Goal: Navigation & Orientation: Understand site structure

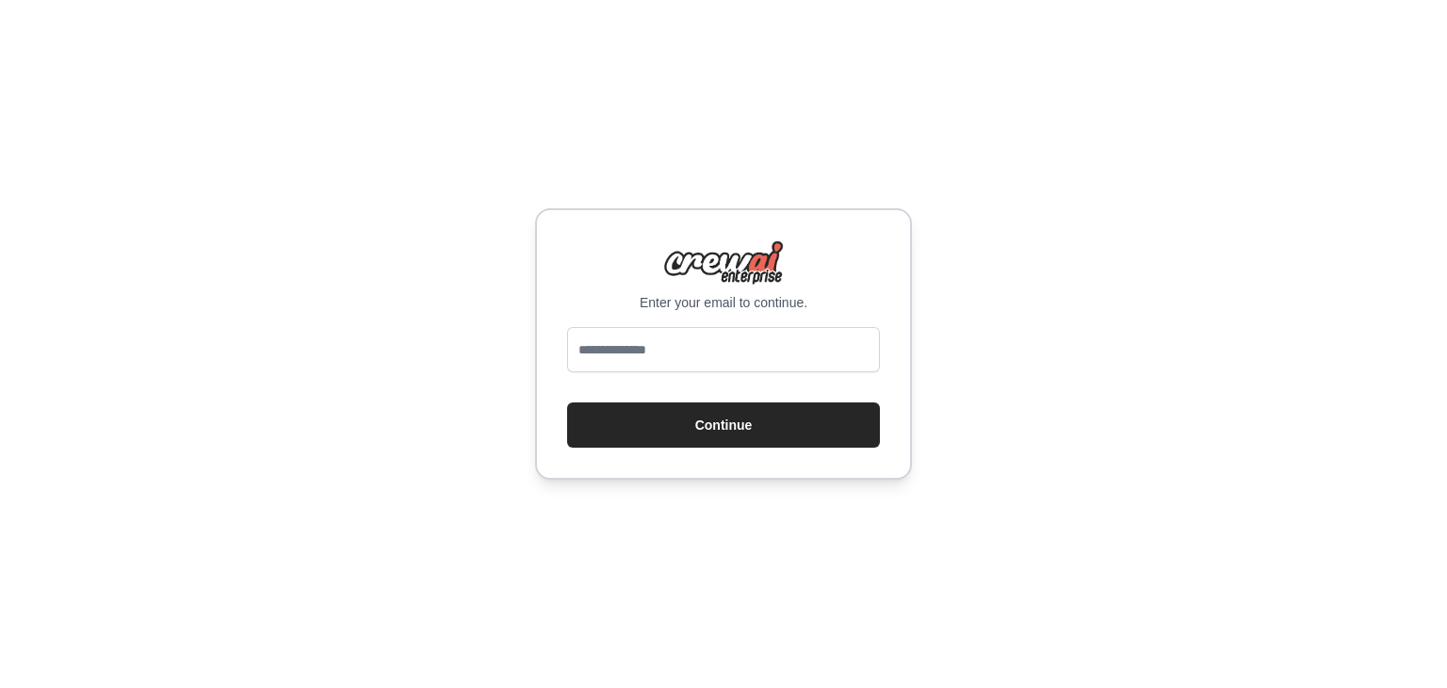
click at [631, 337] on input "email" at bounding box center [723, 349] width 313 height 45
type input "**********"
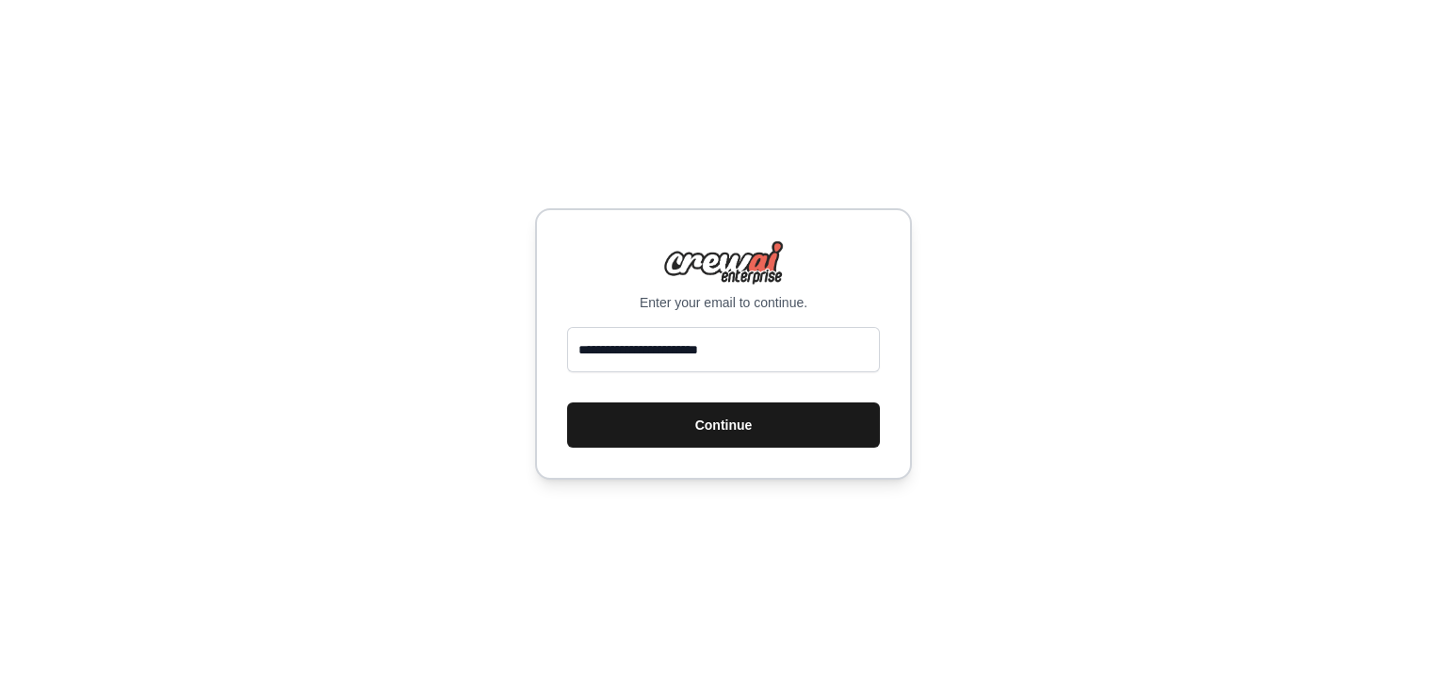
click at [709, 415] on button "Continue" at bounding box center [723, 424] width 313 height 45
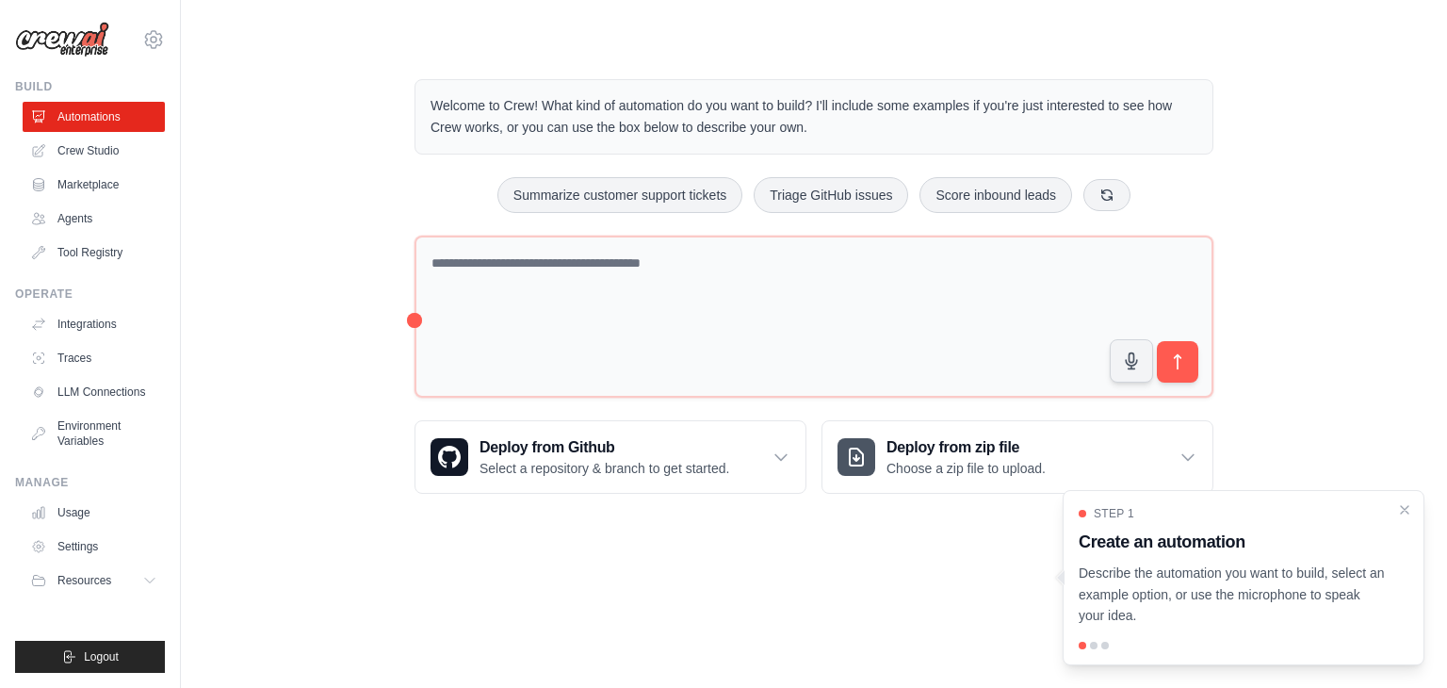
click at [351, 260] on div "Welcome to Crew! What kind of automation do you want to build? I'll include som…" at bounding box center [814, 286] width 1206 height 475
click at [98, 389] on link "LLM Connections" at bounding box center [95, 392] width 142 height 30
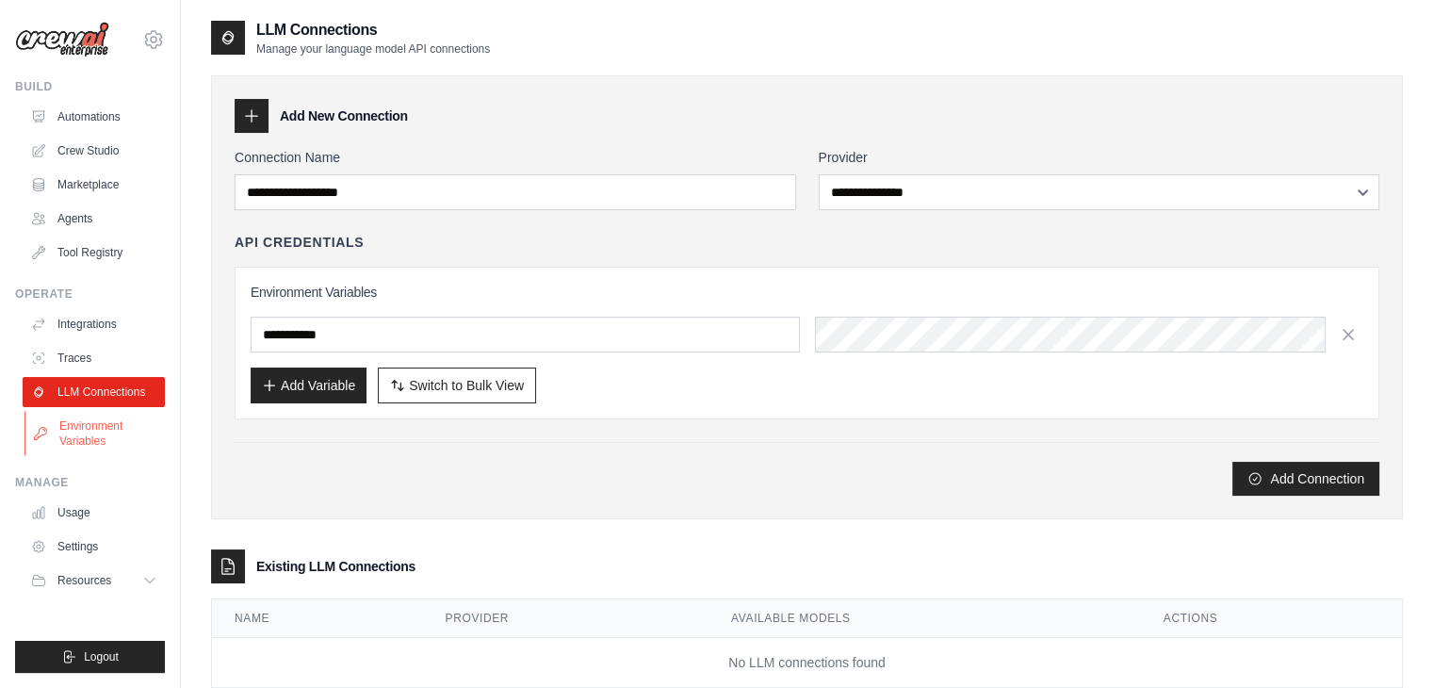
click at [73, 420] on link "Environment Variables" at bounding box center [95, 433] width 142 height 45
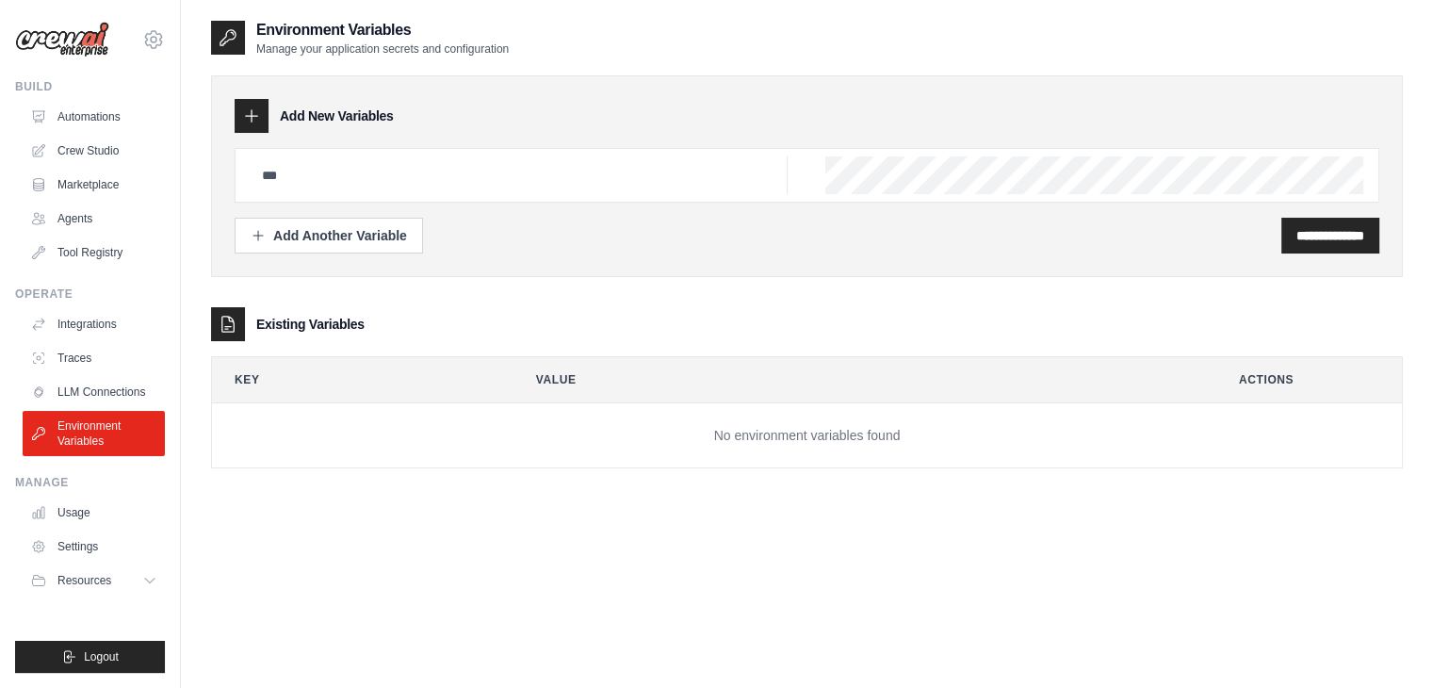
scroll to position [38, 0]
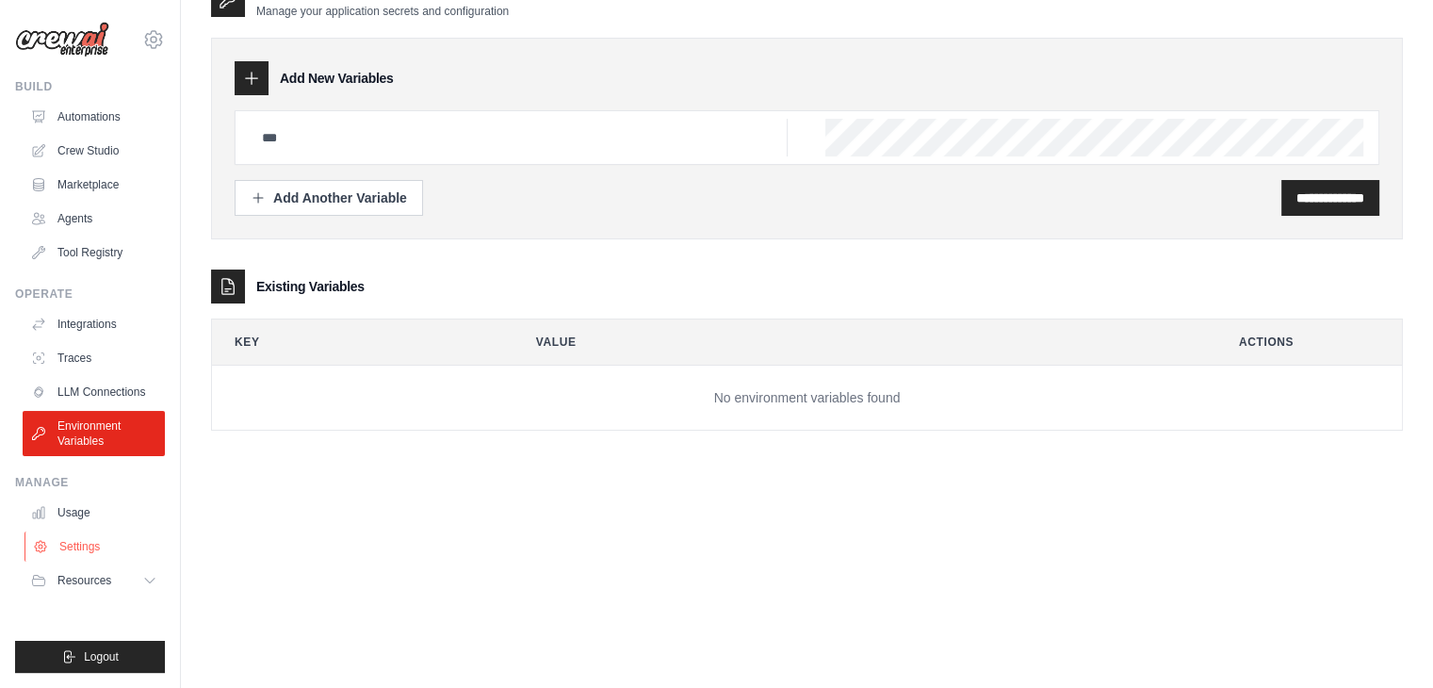
click at [88, 541] on link "Settings" at bounding box center [95, 546] width 142 height 30
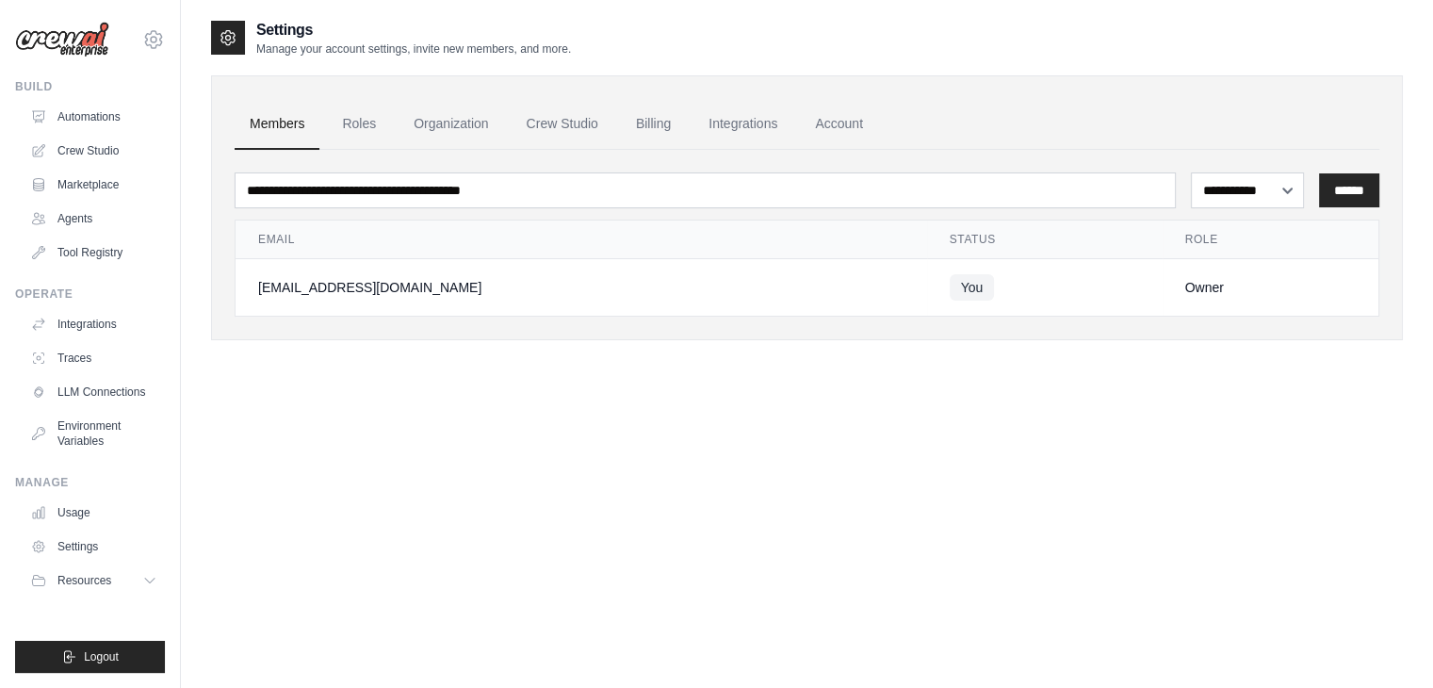
scroll to position [38, 0]
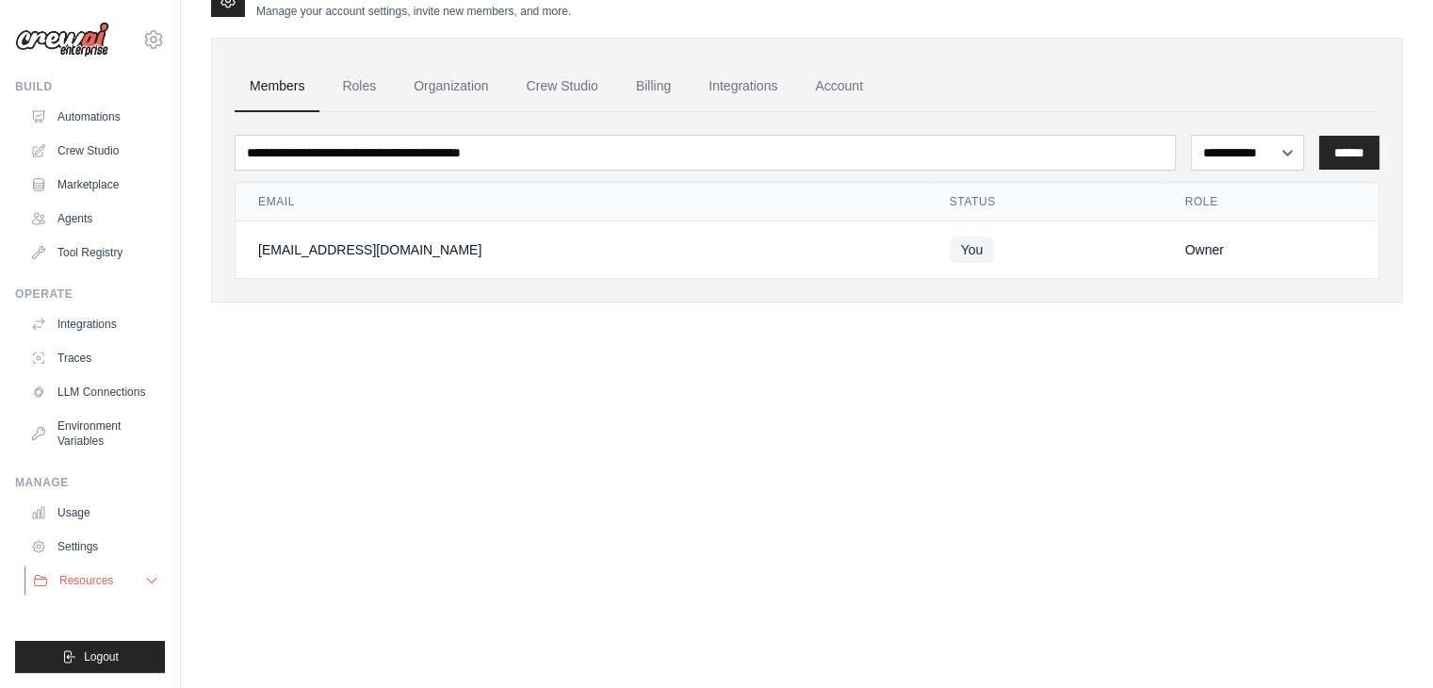
click at [150, 577] on icon at bounding box center [151, 580] width 15 height 15
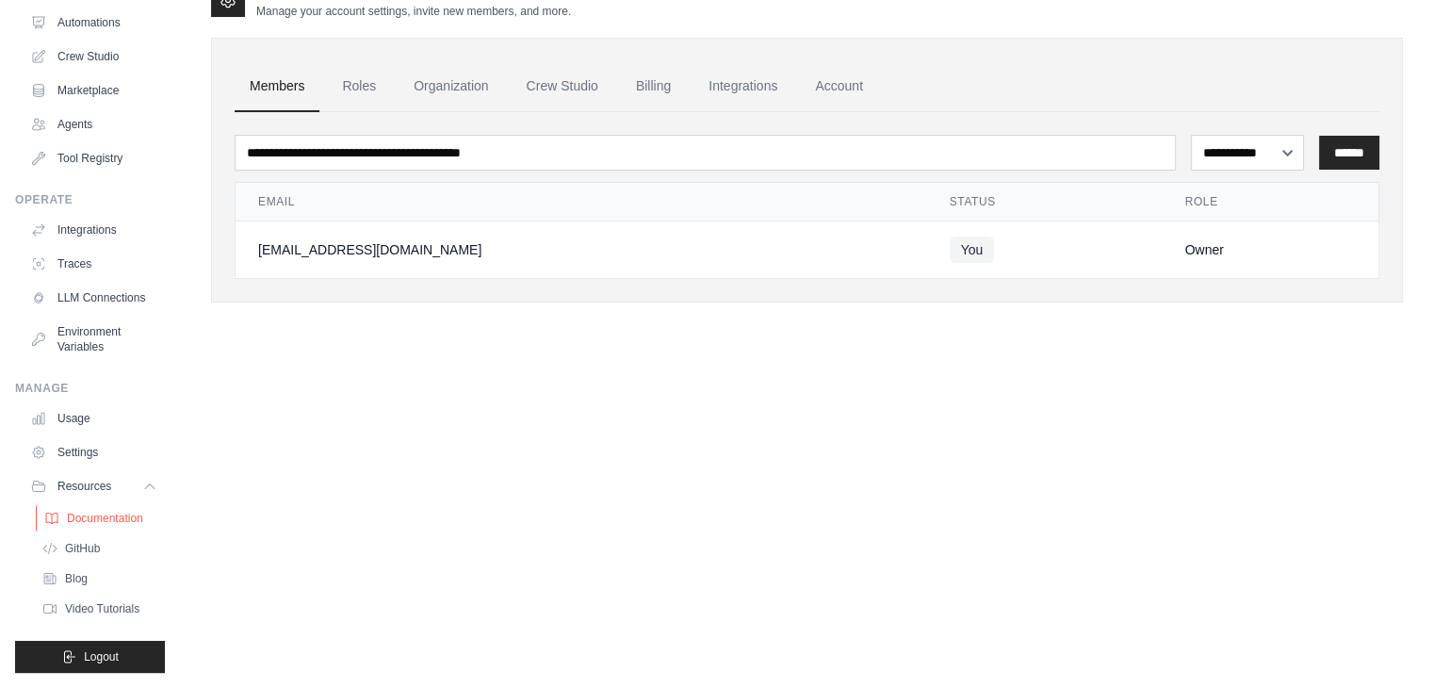
click at [118, 520] on span "Documentation" at bounding box center [105, 518] width 76 height 15
